Goal: Check status: Check status

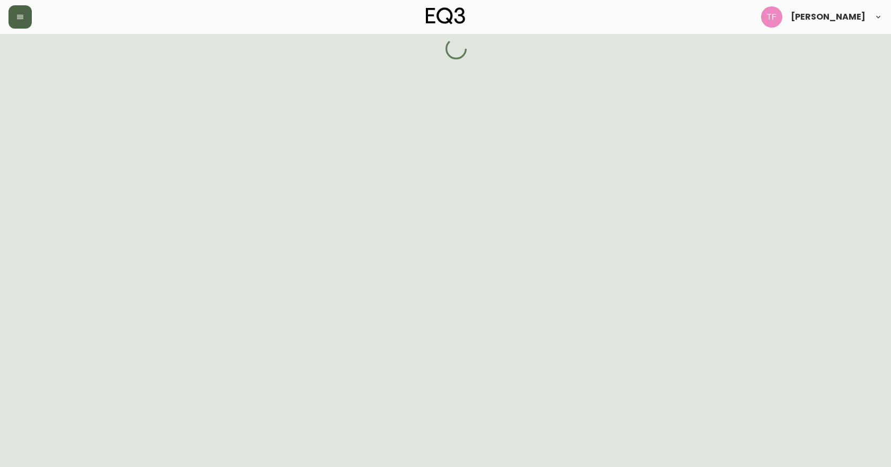
click at [25, 23] on button "button" at bounding box center [19, 16] width 23 height 23
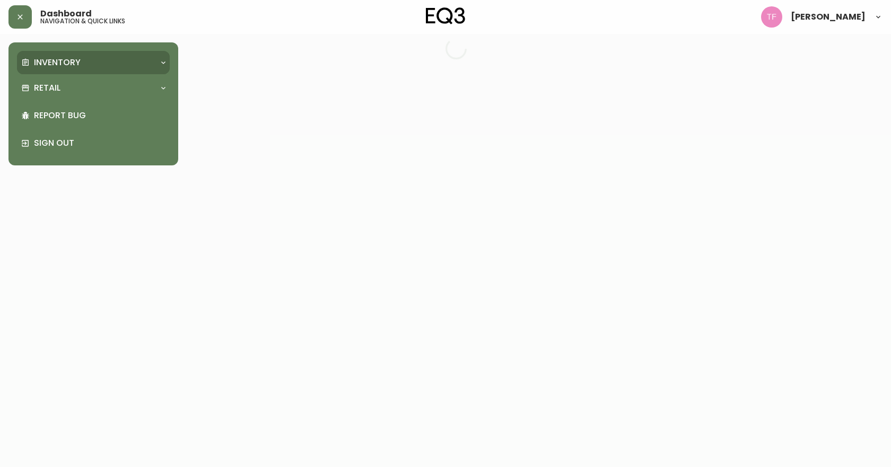
click at [48, 65] on p "Inventory" at bounding box center [57, 63] width 47 height 12
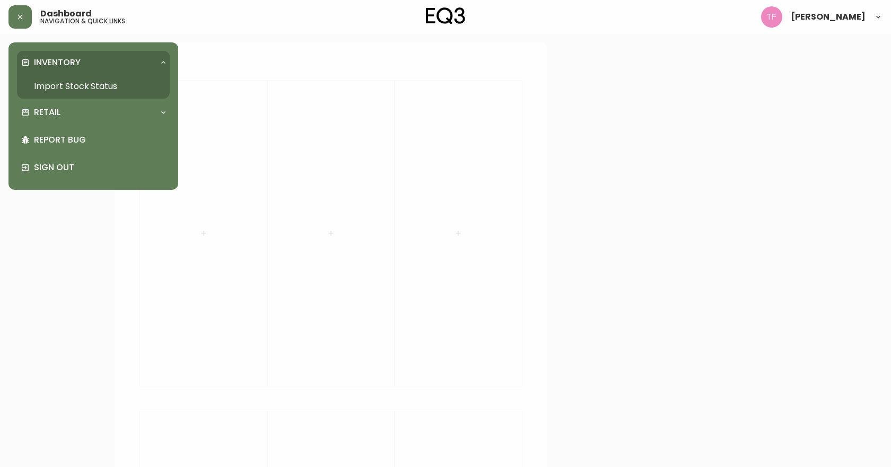
click at [105, 77] on link "Import Stock Status" at bounding box center [93, 86] width 153 height 24
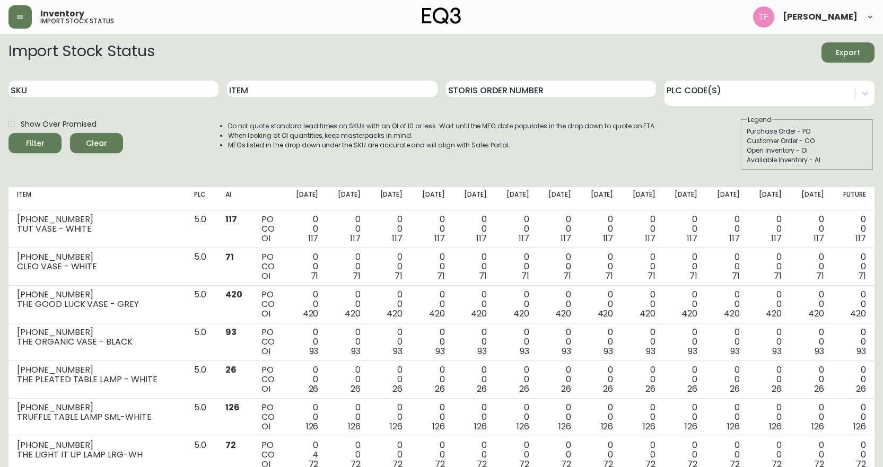
click at [303, 79] on div "Item" at bounding box center [332, 89] width 210 height 34
click at [302, 85] on input "Item" at bounding box center [332, 89] width 210 height 17
type input "WILA"
click at [8, 133] on button "Filter" at bounding box center [34, 143] width 53 height 20
